Goal: Task Accomplishment & Management: Manage account settings

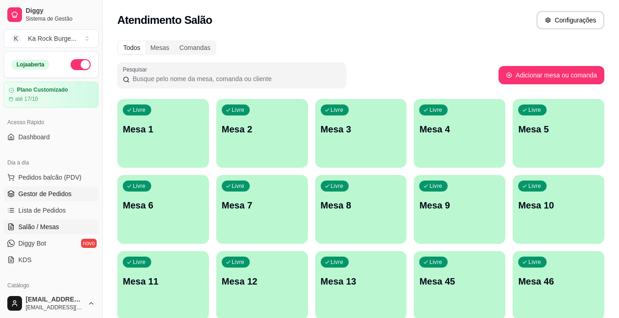
scroll to position [113, 0]
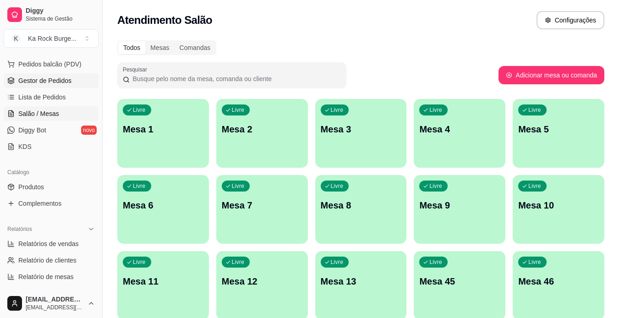
click at [49, 86] on link "Gestor de Pedidos" at bounding box center [51, 80] width 95 height 15
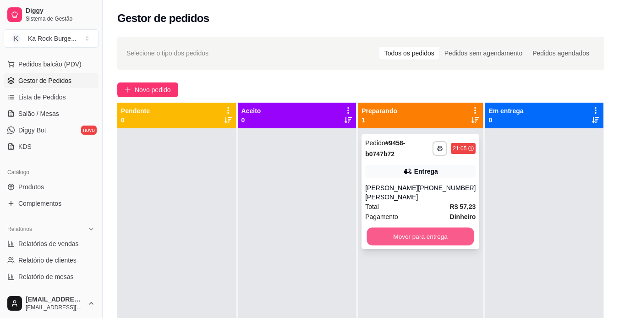
click at [413, 244] on button "Mover para entrega" at bounding box center [420, 237] width 107 height 18
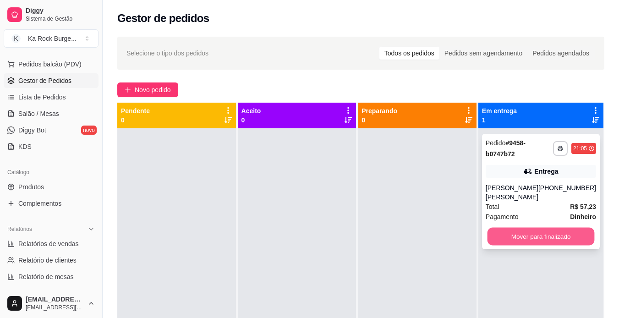
click at [515, 238] on button "Mover para finalizado" at bounding box center [540, 237] width 107 height 18
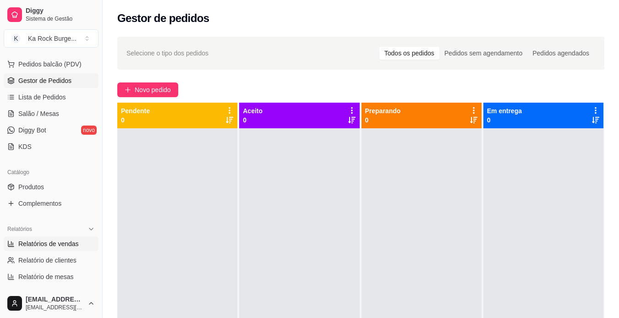
click at [49, 240] on span "Relatórios de vendas" at bounding box center [48, 243] width 60 height 9
select select "ALL"
select select "0"
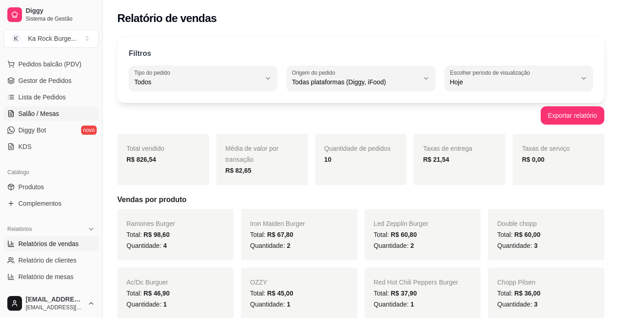
click at [34, 118] on link "Salão / Mesas" at bounding box center [51, 113] width 95 height 15
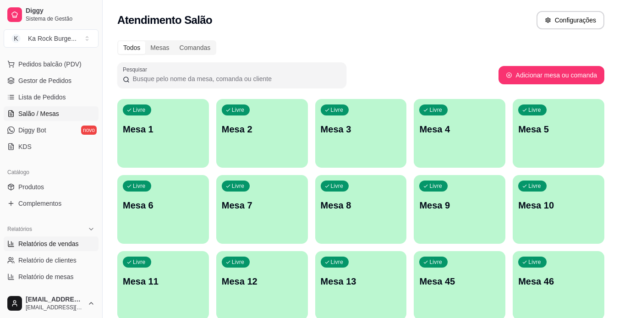
click at [41, 246] on span "Relatórios de vendas" at bounding box center [48, 243] width 60 height 9
select select "ALL"
select select "0"
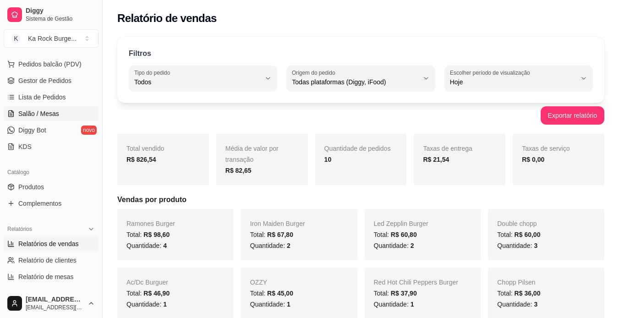
click at [44, 113] on span "Salão / Mesas" at bounding box center [38, 113] width 41 height 9
